Goal: Task Accomplishment & Management: Use online tool/utility

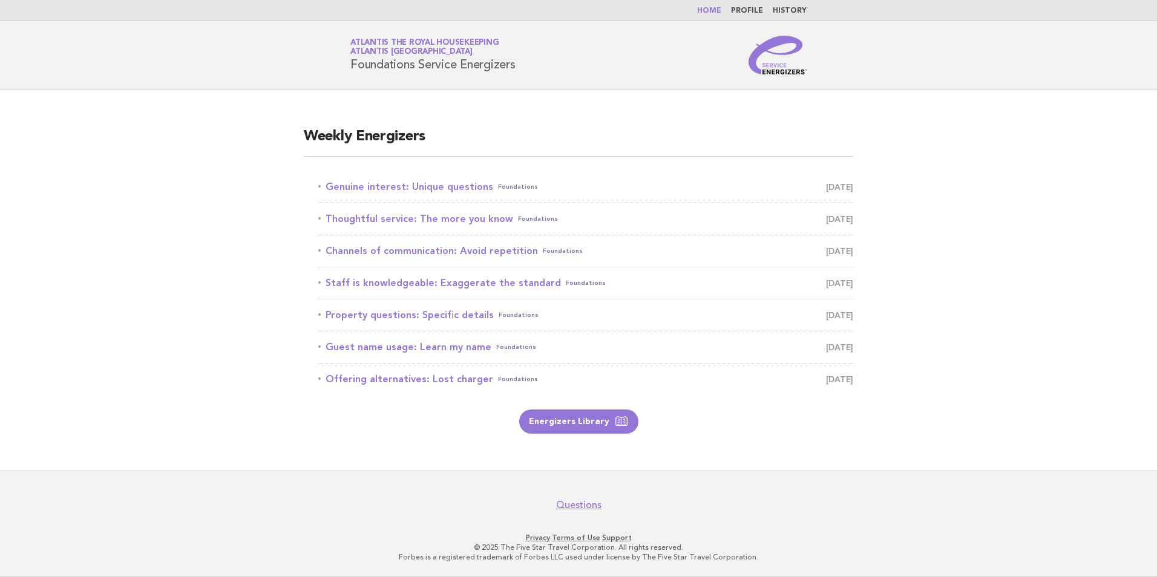
click at [557, 9] on link "Home" at bounding box center [709, 10] width 24 height 7
click at [441, 189] on link "Genuine interest: Unique questions Foundations September 23" at bounding box center [585, 187] width 535 height 17
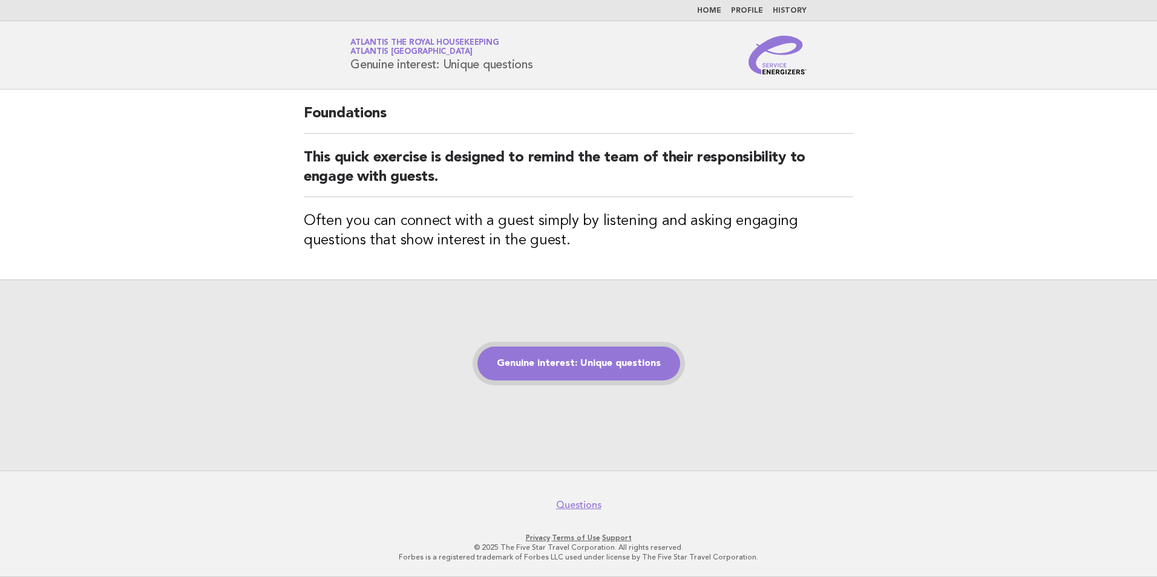
click at [582, 365] on link "Genuine interest: Unique questions" at bounding box center [578, 364] width 203 height 34
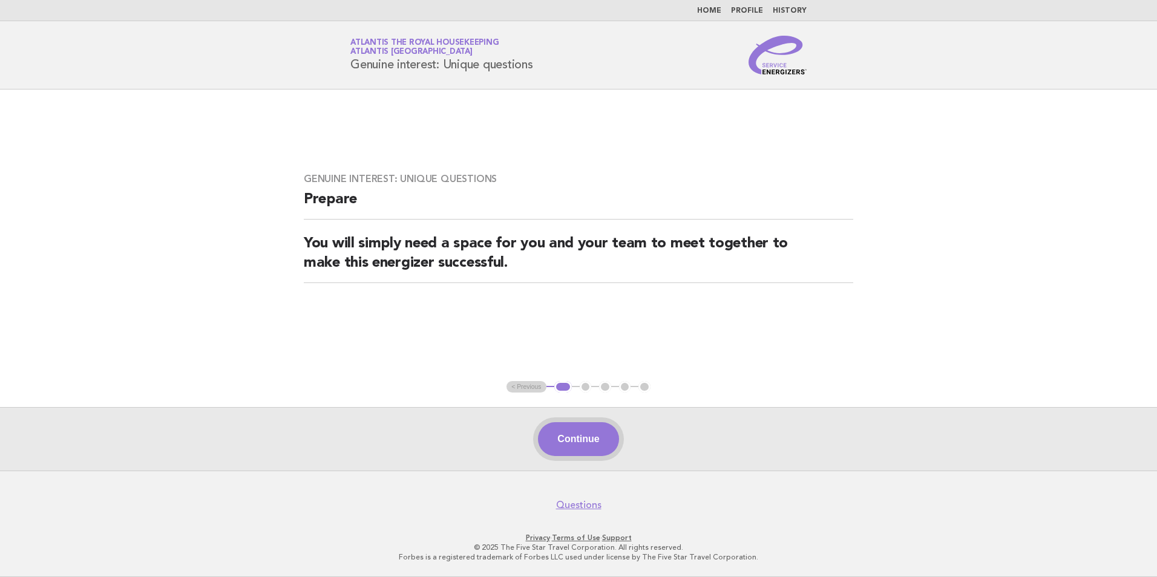
click at [597, 427] on button "Continue" at bounding box center [578, 439] width 80 height 34
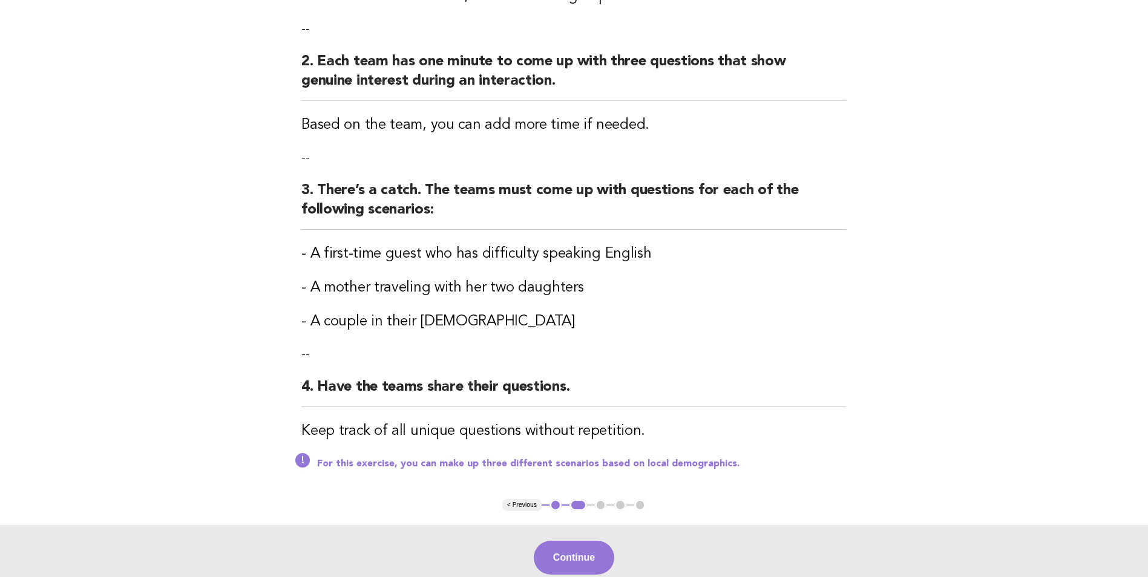
scroll to position [242, 0]
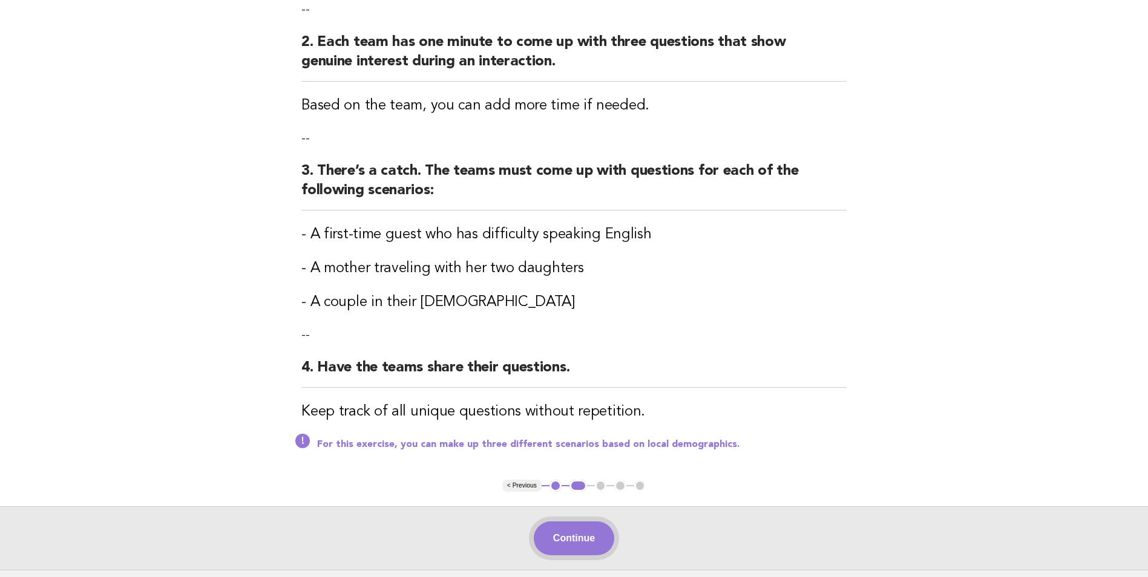
click at [591, 531] on button "Continue" at bounding box center [574, 539] width 80 height 34
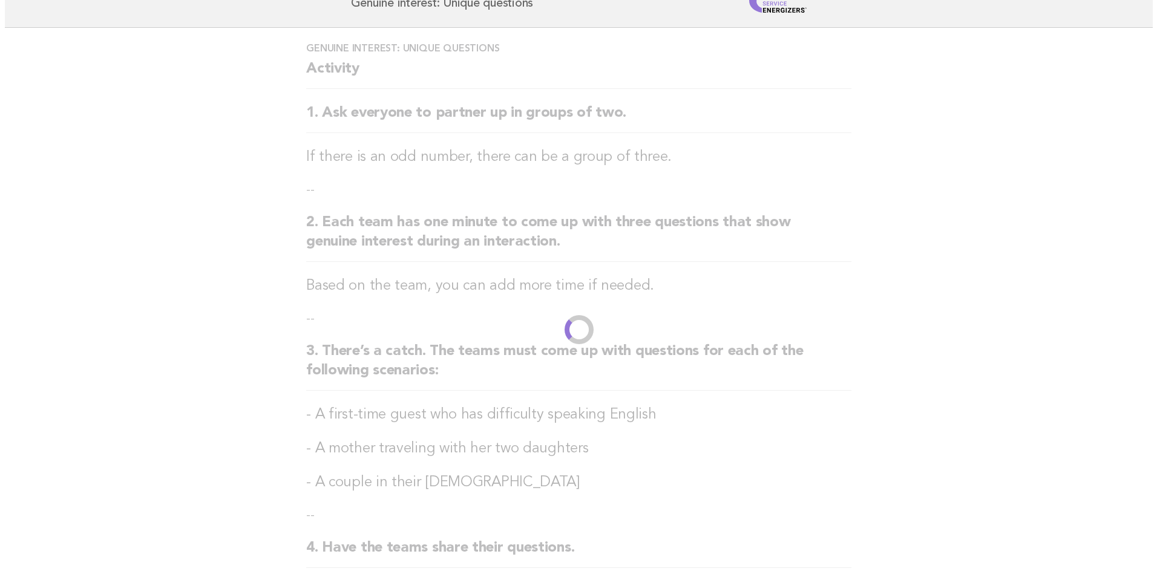
scroll to position [0, 0]
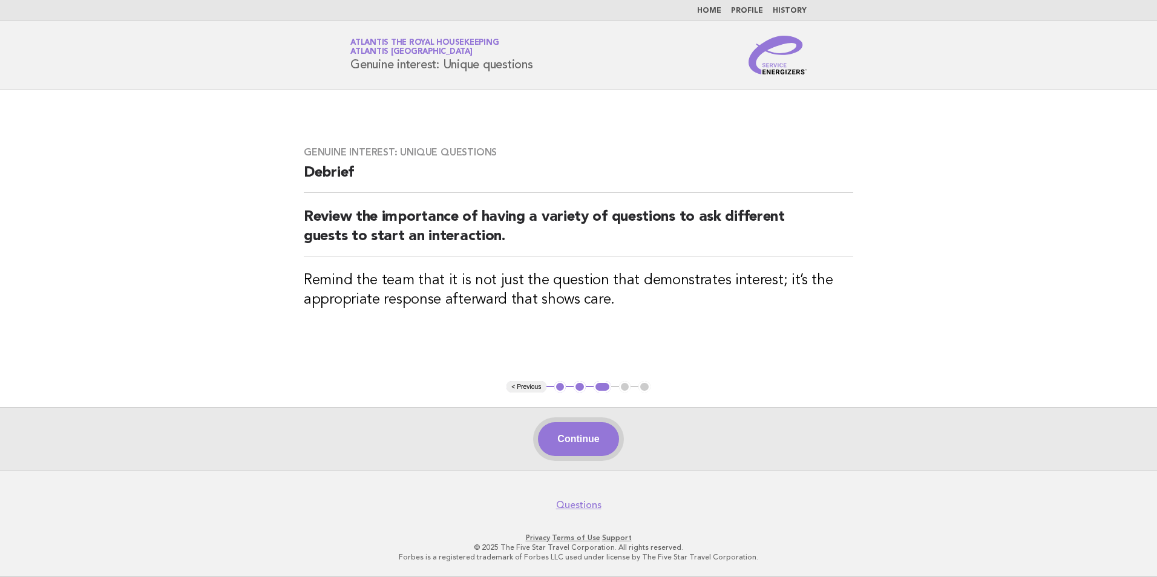
click at [565, 434] on button "Continue" at bounding box center [578, 439] width 80 height 34
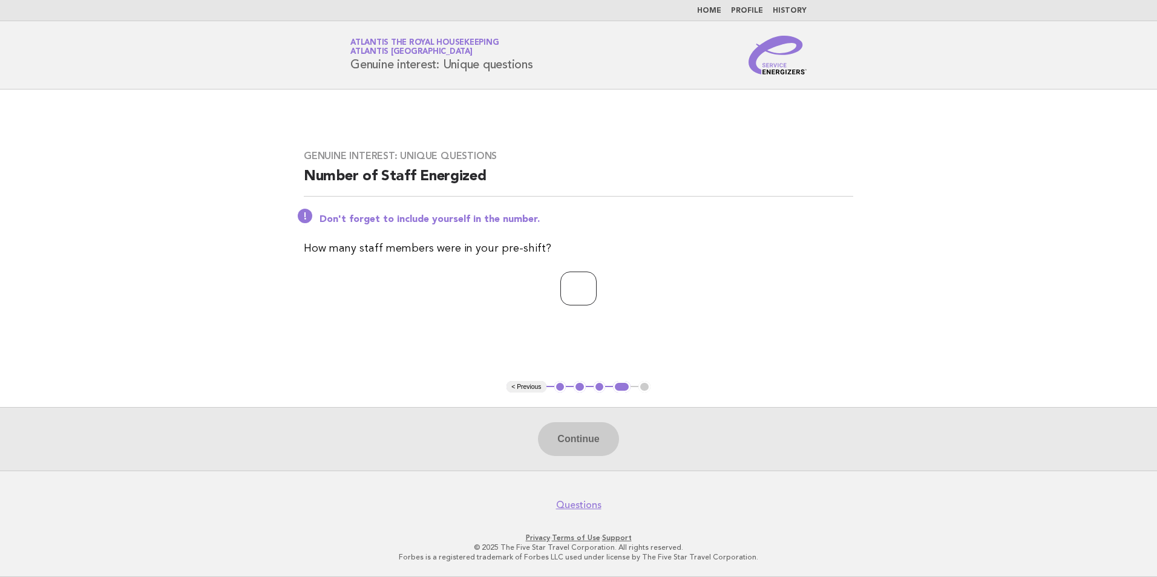
click at [560, 302] on input "number" at bounding box center [578, 289] width 36 height 34
type input "**"
click at [596, 439] on button "Continue" at bounding box center [578, 439] width 80 height 34
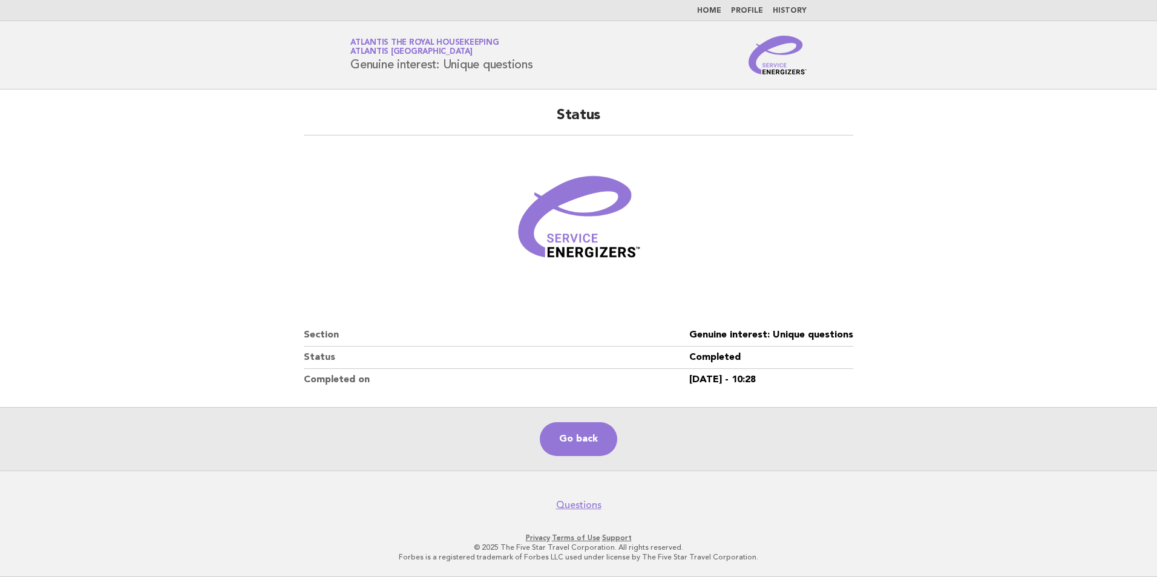
click at [721, 7] on link "Home" at bounding box center [709, 10] width 24 height 7
